Goal: Task Accomplishment & Management: Manage account settings

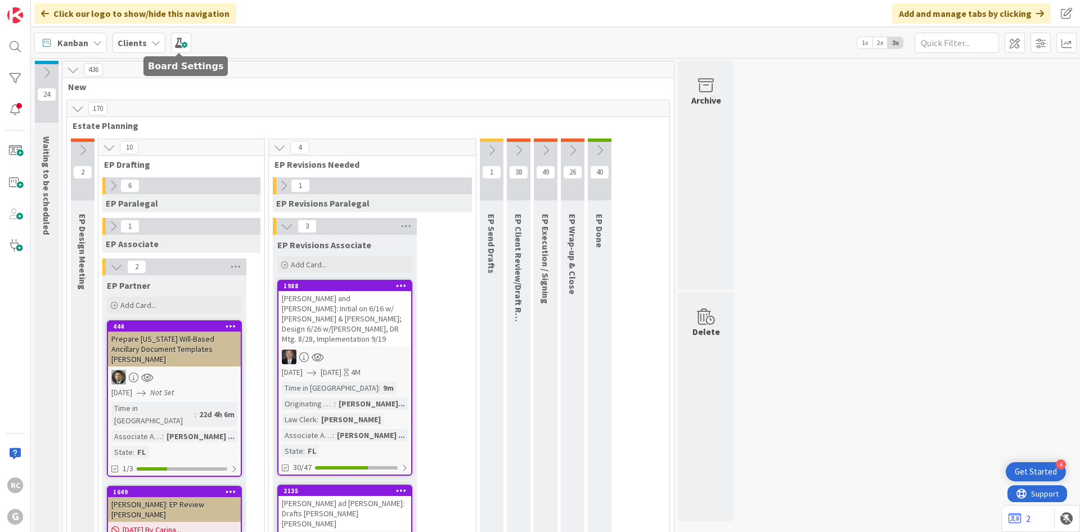
click at [145, 49] on div "Clients" at bounding box center [139, 43] width 53 height 20
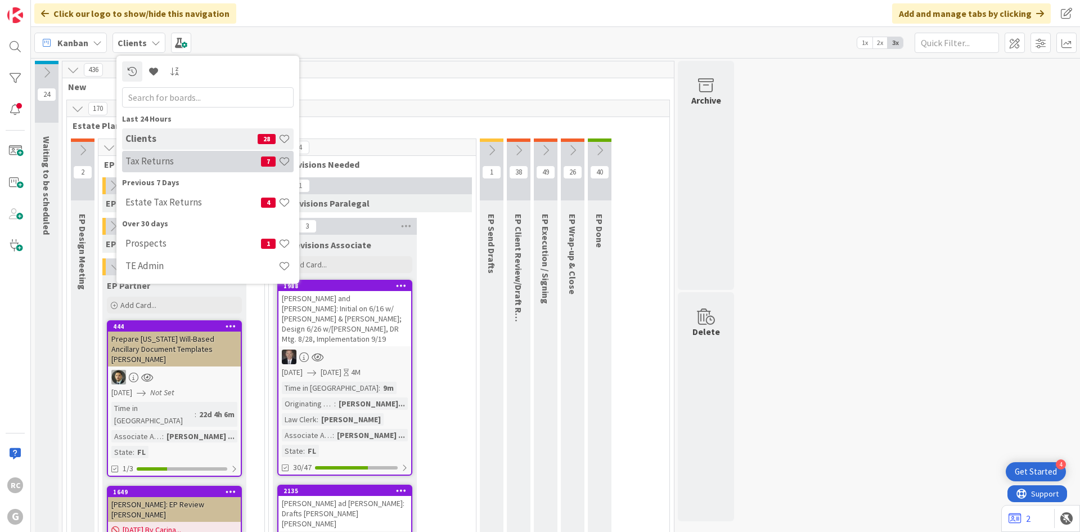
click at [172, 167] on div "Tax Returns 7" at bounding box center [208, 161] width 172 height 21
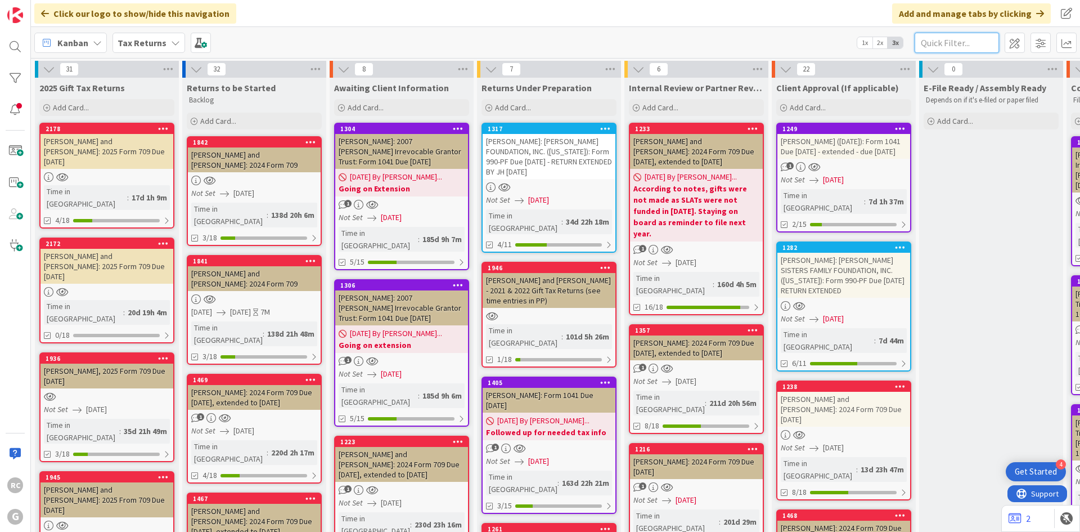
click at [939, 46] on input "text" at bounding box center [957, 43] width 84 height 20
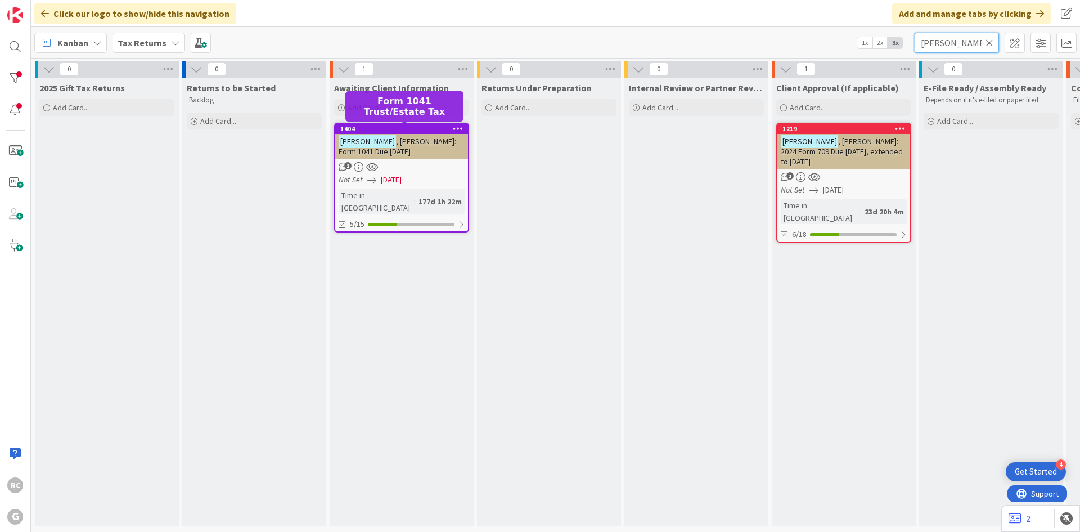
type input "[PERSON_NAME]"
click at [376, 131] on div "1404" at bounding box center [404, 129] width 128 height 8
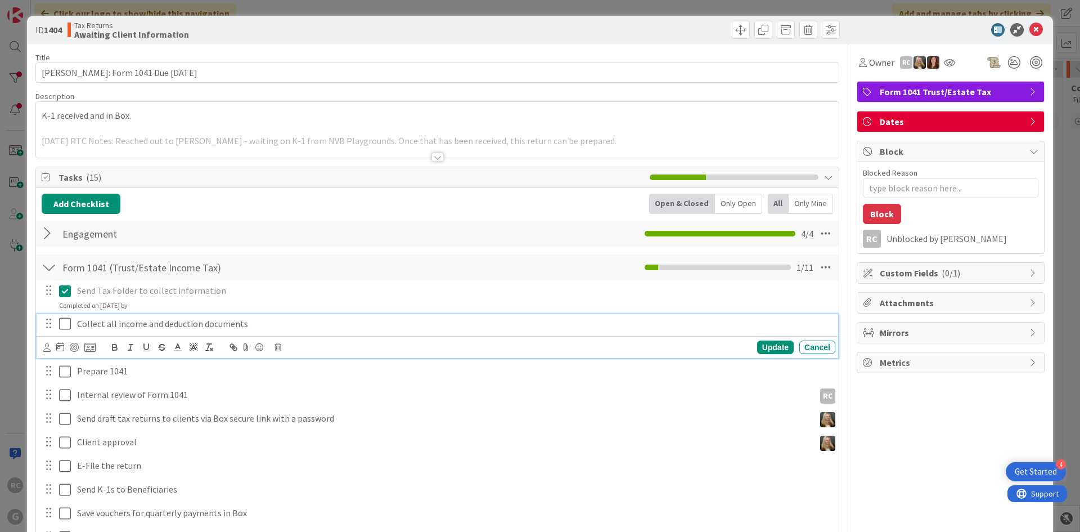
click at [65, 320] on icon at bounding box center [65, 324] width 12 height 14
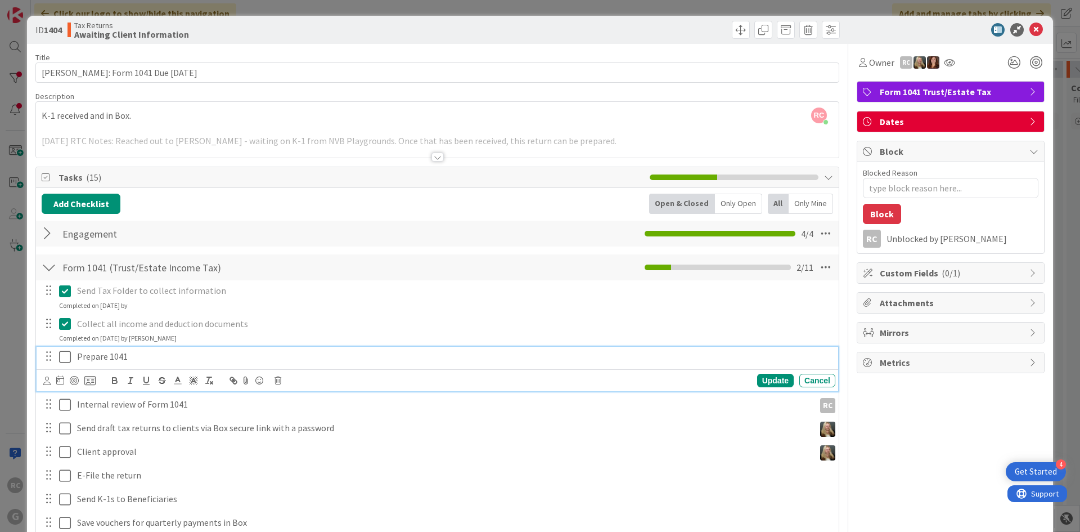
click at [66, 353] on icon at bounding box center [65, 357] width 12 height 14
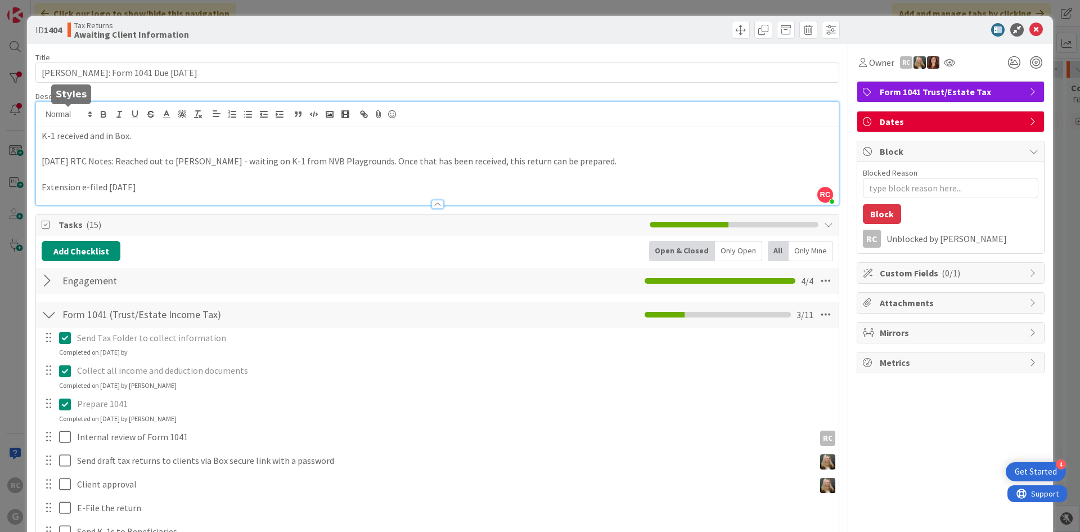
click at [41, 118] on div "RC [PERSON_NAME] just joined K-1 received and in Box. [DATE] RTC Notes: Reached…" at bounding box center [437, 153] width 803 height 103
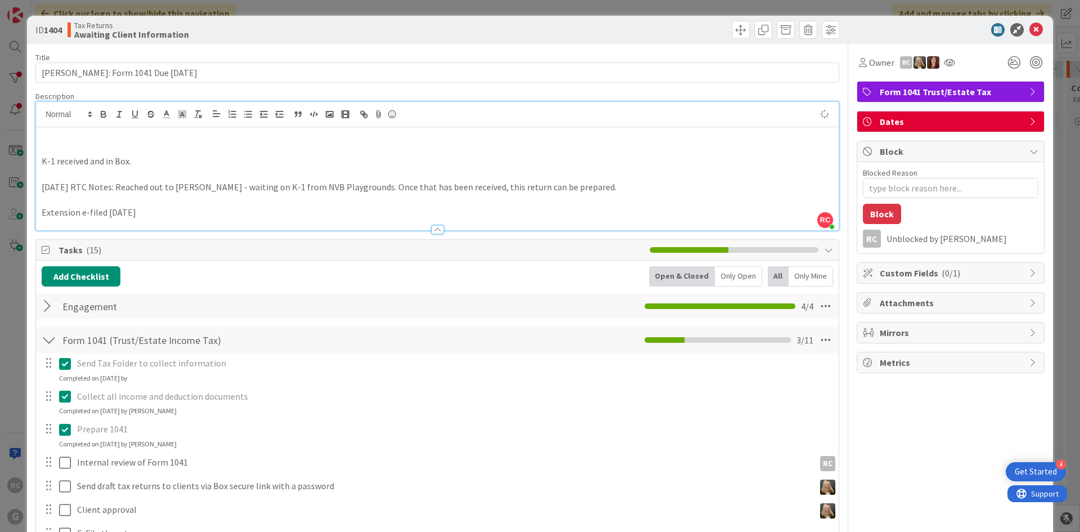
type textarea "x"
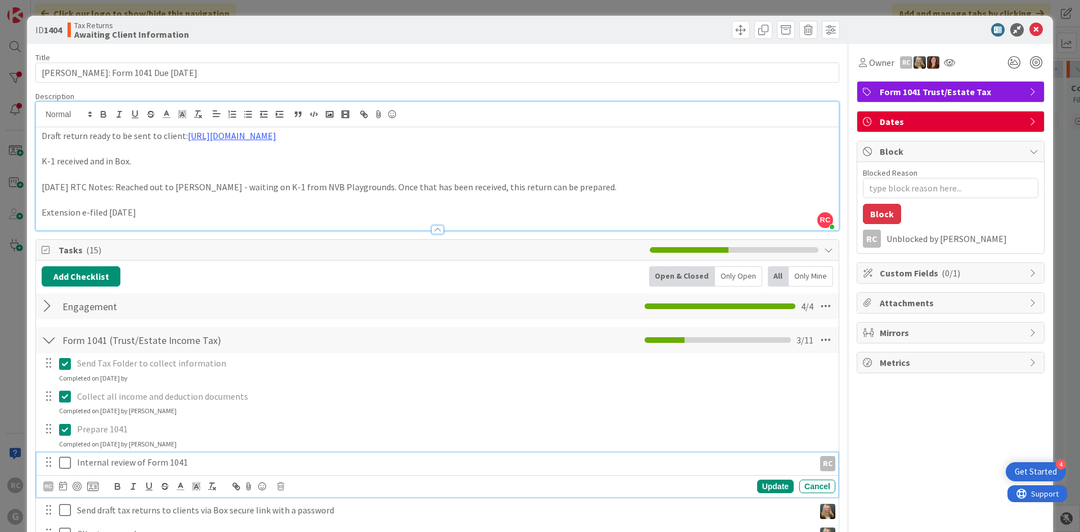
click at [66, 469] on button at bounding box center [66, 462] width 14 height 18
type textarea "x"
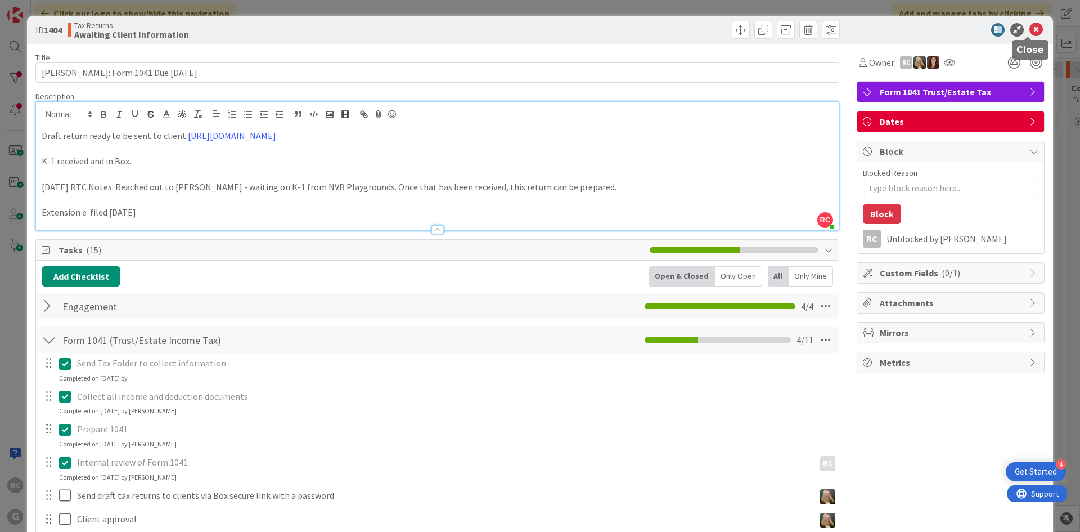
click at [1030, 24] on icon at bounding box center [1037, 30] width 14 height 14
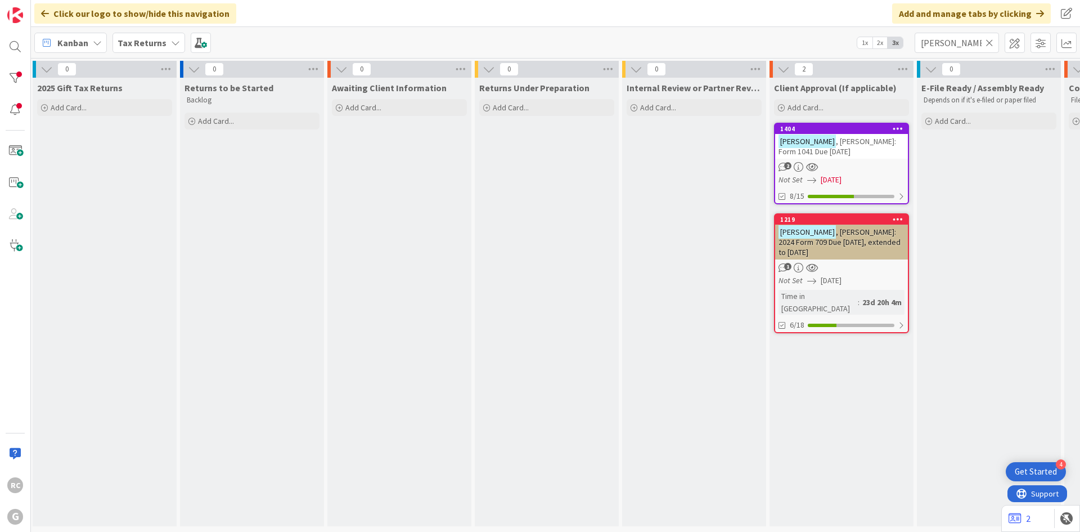
click at [988, 42] on icon at bounding box center [990, 43] width 8 height 10
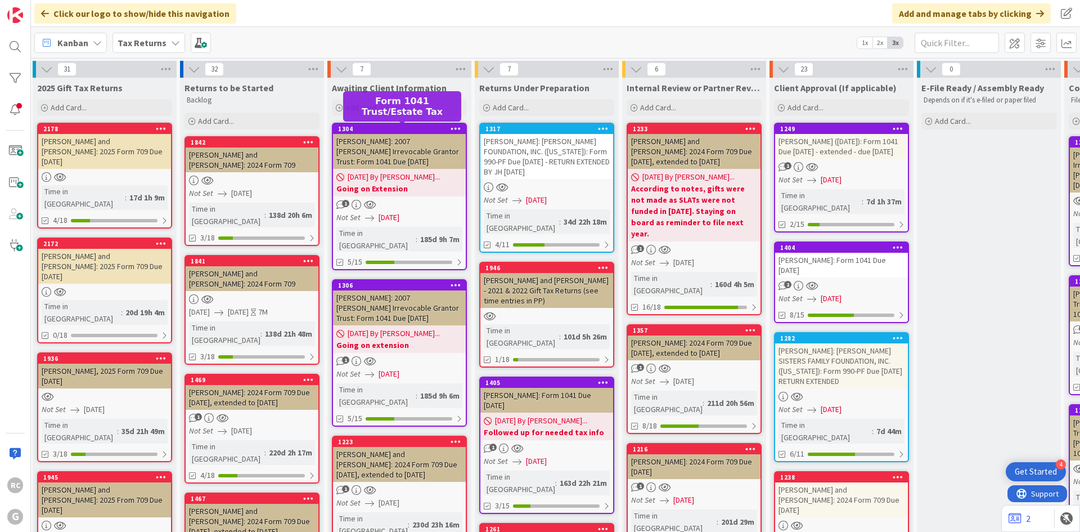
click at [381, 126] on div "1304" at bounding box center [402, 129] width 128 height 8
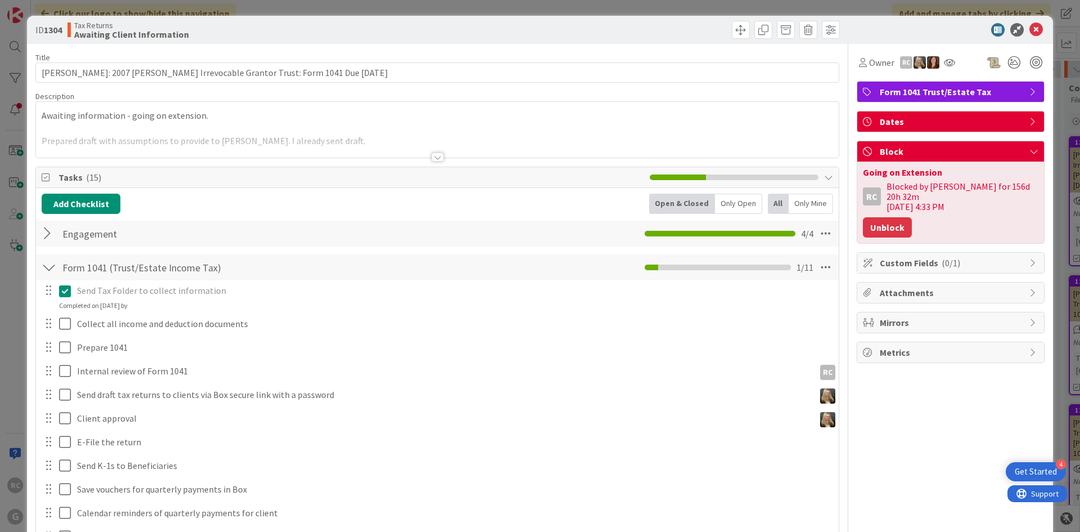
click at [887, 221] on button "Unblock" at bounding box center [887, 227] width 49 height 20
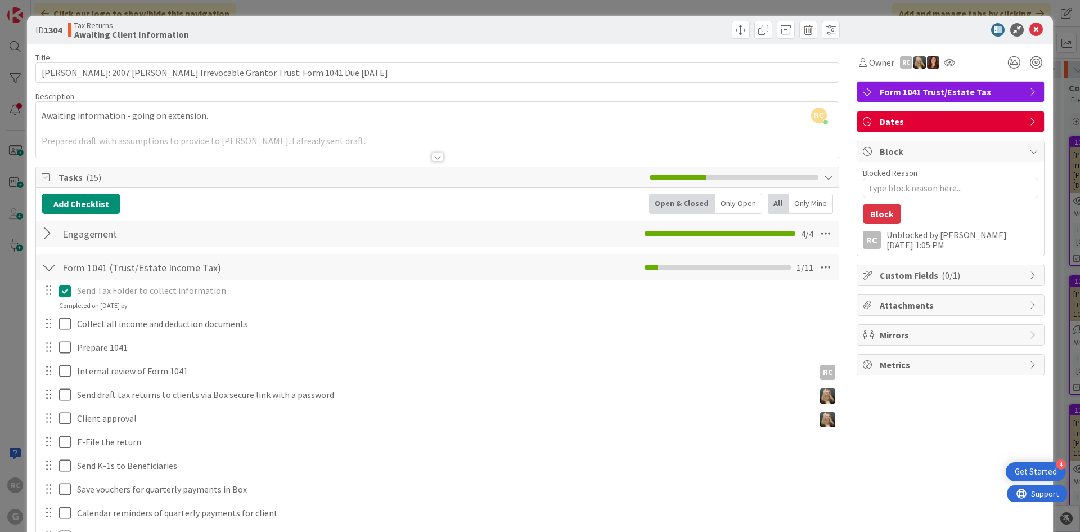
click at [48, 118] on div "RC [PERSON_NAME] just joined Awaiting information - going on extension. Prepare…" at bounding box center [437, 130] width 803 height 56
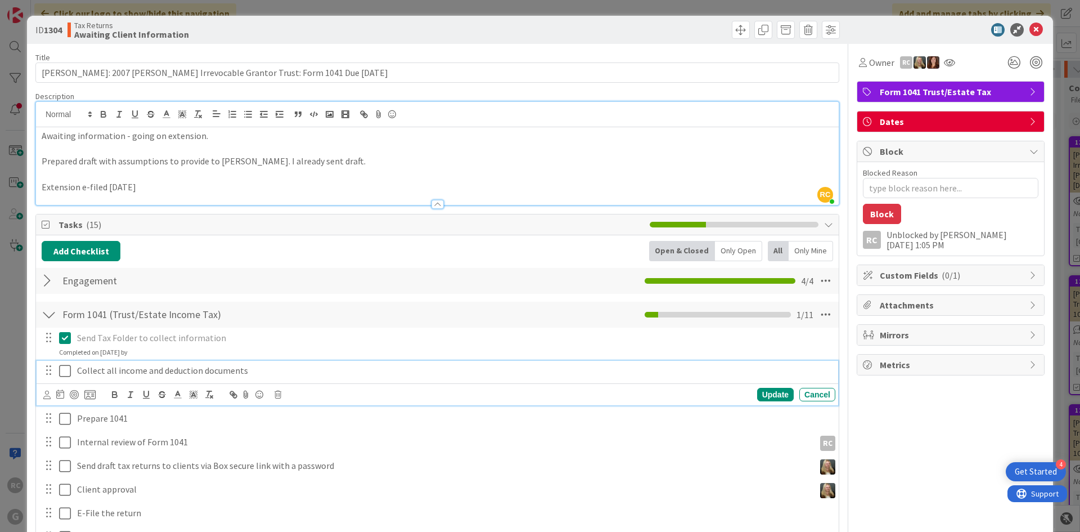
click at [68, 374] on icon at bounding box center [65, 371] width 12 height 14
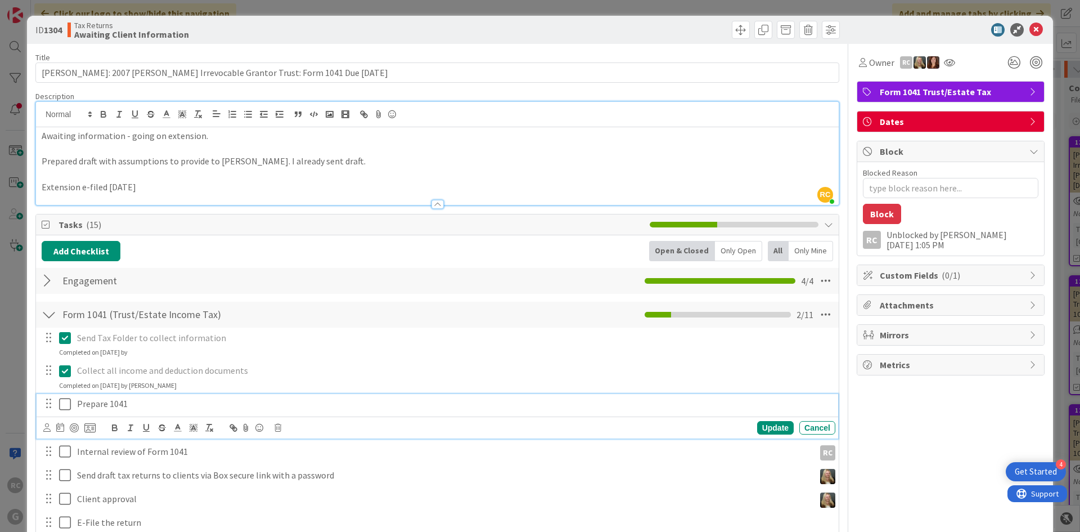
click at [66, 404] on icon at bounding box center [65, 404] width 12 height 14
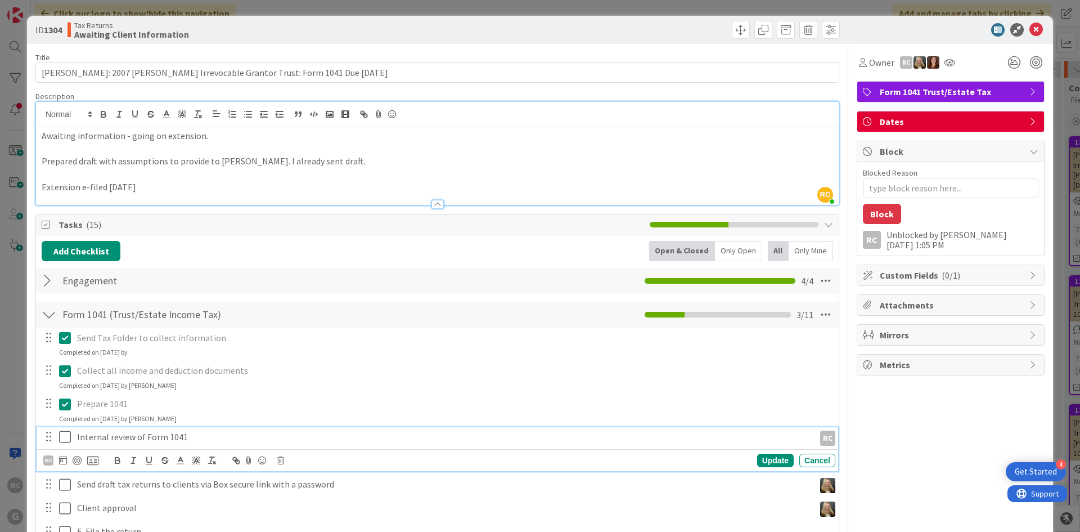
click at [65, 441] on icon at bounding box center [65, 437] width 12 height 14
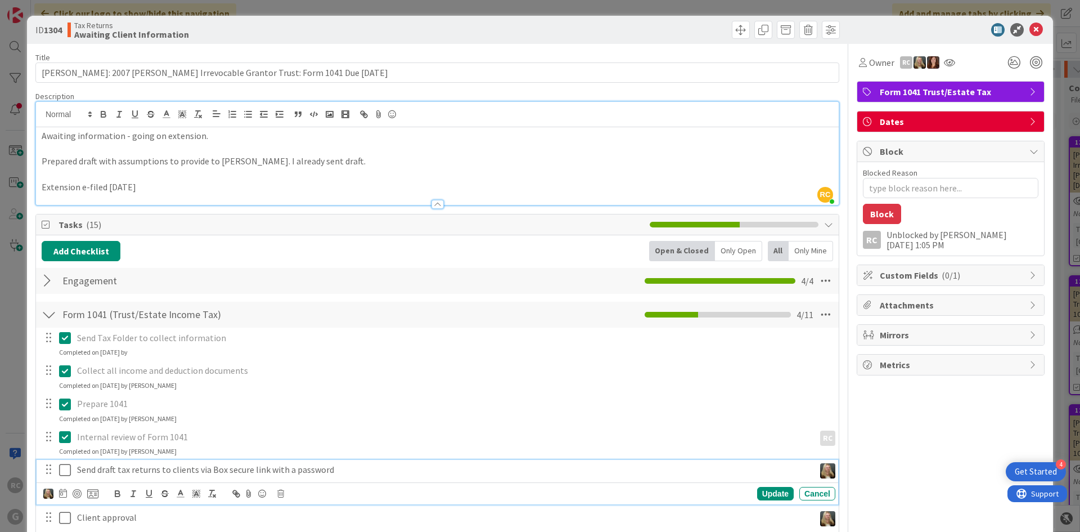
click at [66, 470] on icon at bounding box center [65, 470] width 12 height 14
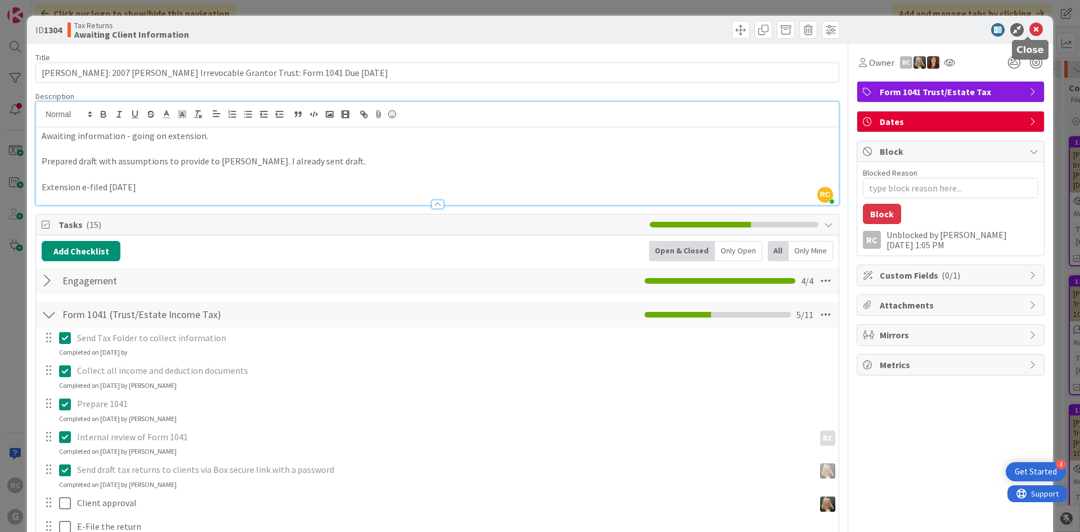
click at [1031, 32] on icon at bounding box center [1037, 30] width 14 height 14
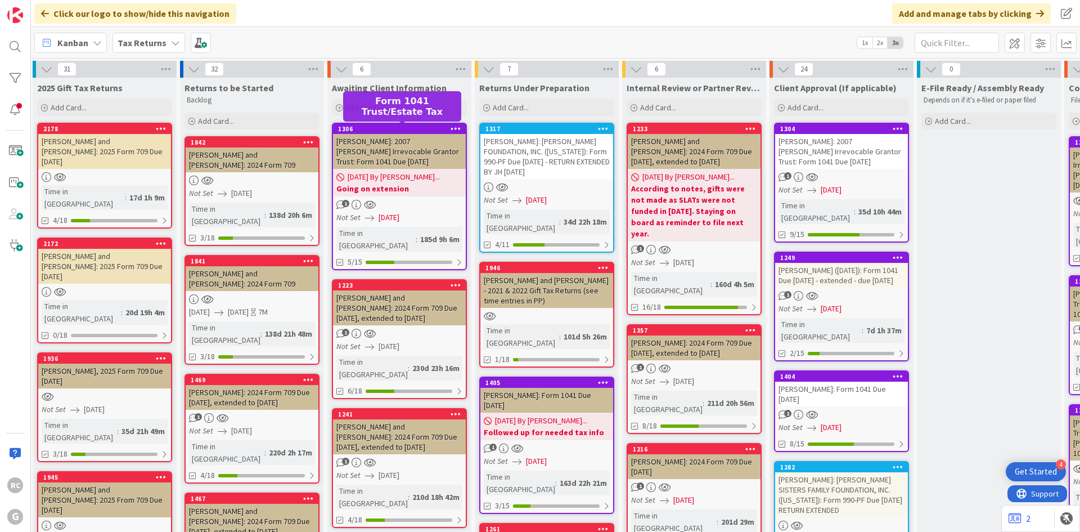
click at [379, 131] on div "1306" at bounding box center [402, 129] width 128 height 8
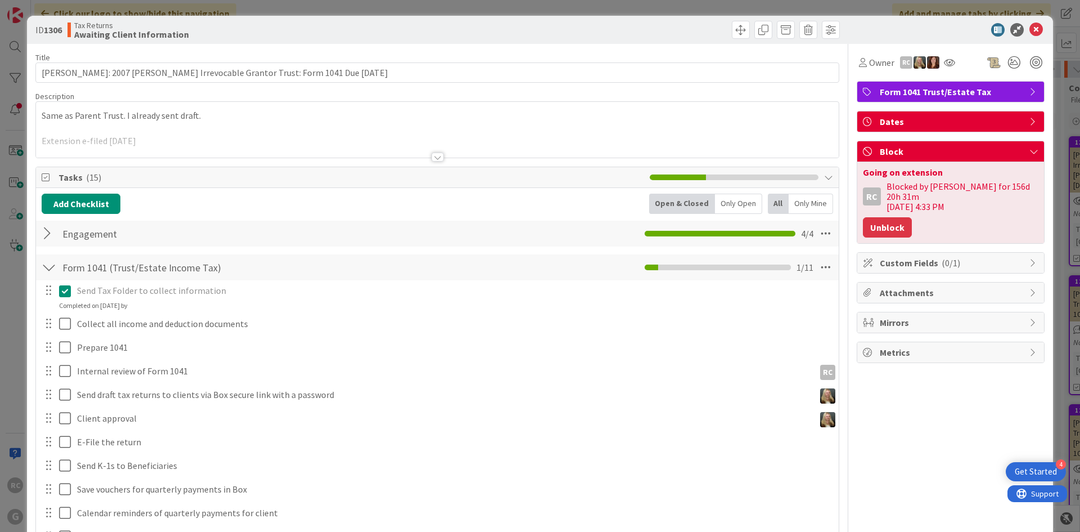
click at [889, 217] on button "Unblock" at bounding box center [887, 227] width 49 height 20
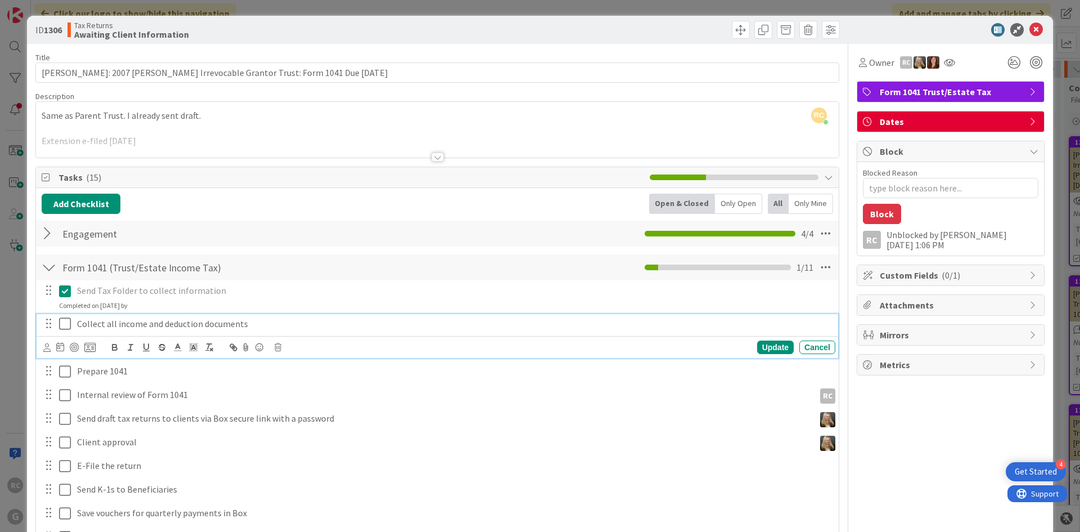
click at [68, 326] on icon at bounding box center [65, 324] width 12 height 14
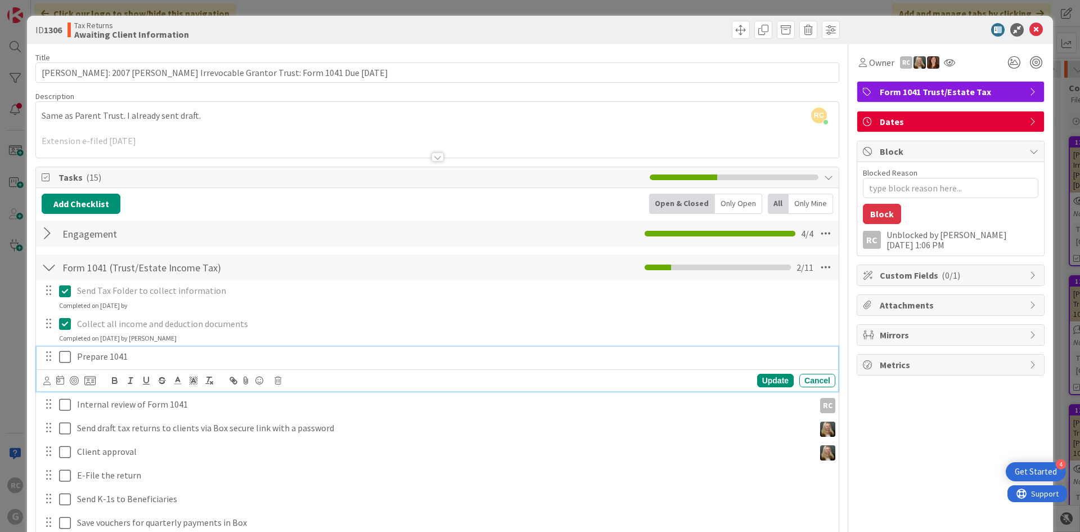
click at [64, 358] on icon at bounding box center [65, 357] width 12 height 14
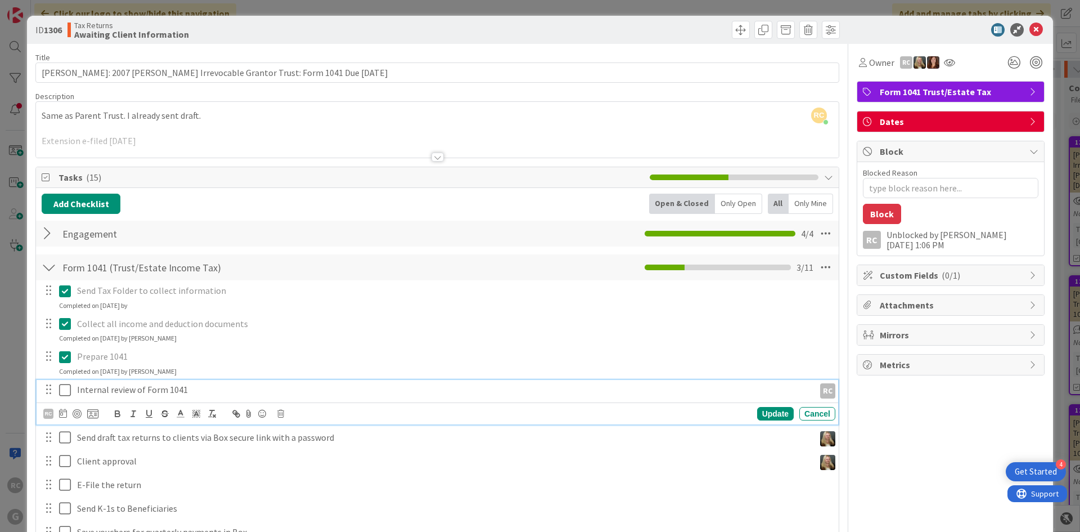
click at [64, 387] on icon at bounding box center [65, 390] width 12 height 14
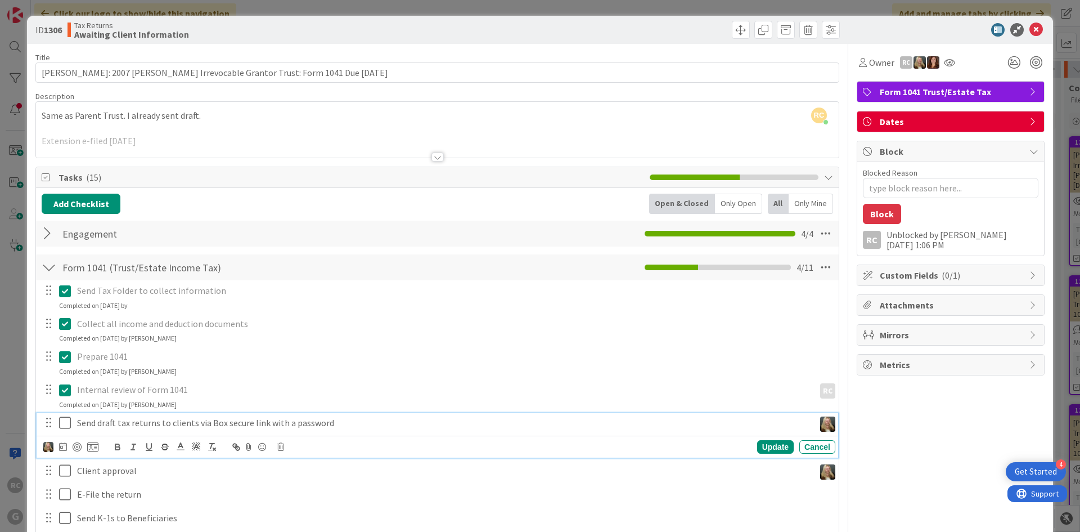
click at [63, 421] on icon at bounding box center [65, 423] width 12 height 14
type textarea "x"
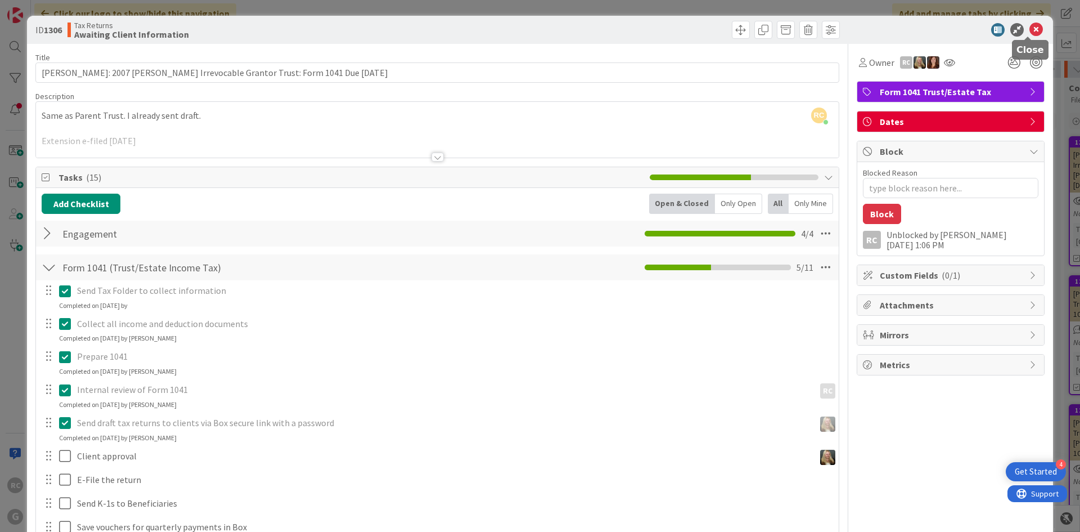
click at [1030, 34] on icon at bounding box center [1037, 30] width 14 height 14
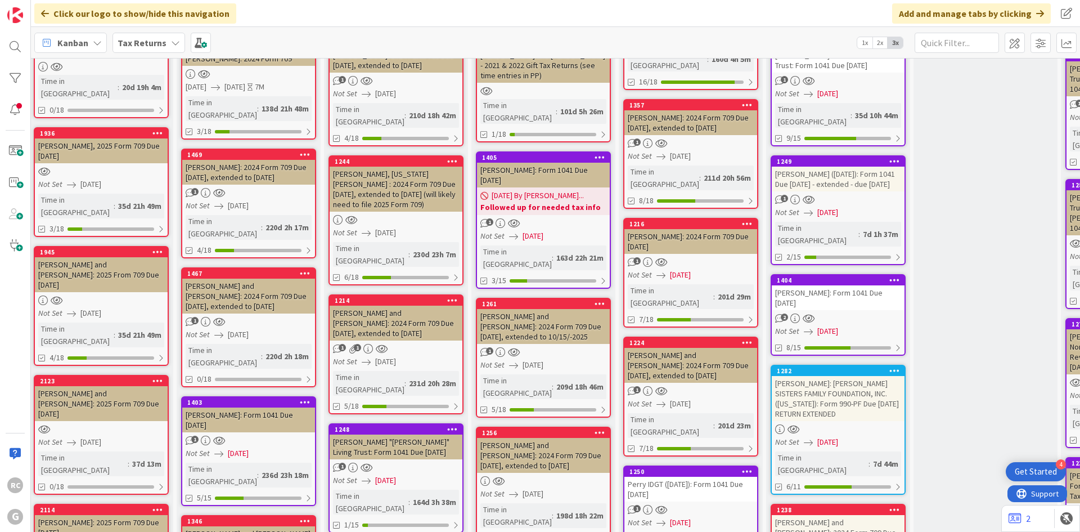
scroll to position [0, 6]
